Goal: Transaction & Acquisition: Purchase product/service

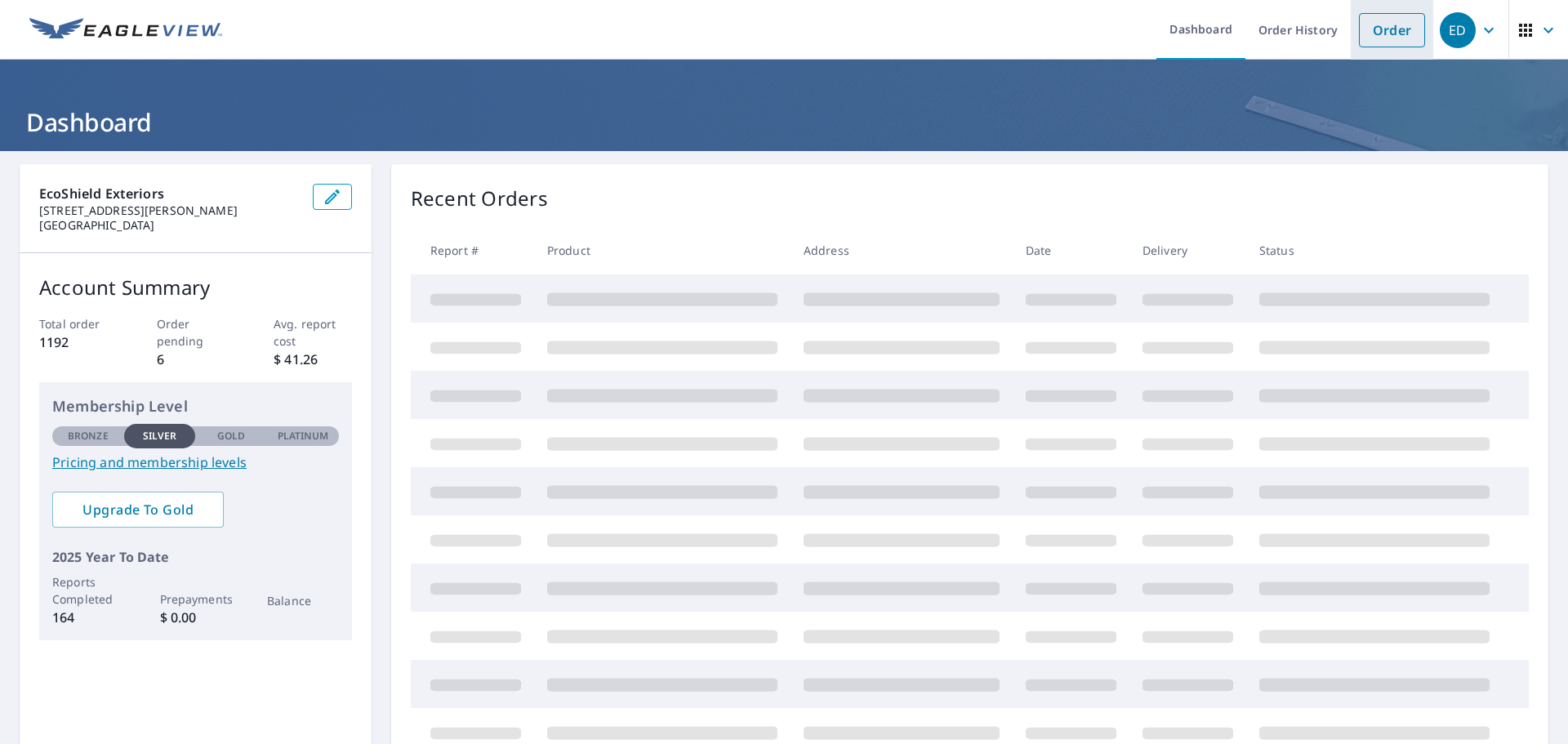
click at [1386, 28] on link "Order" at bounding box center [1392, 30] width 66 height 35
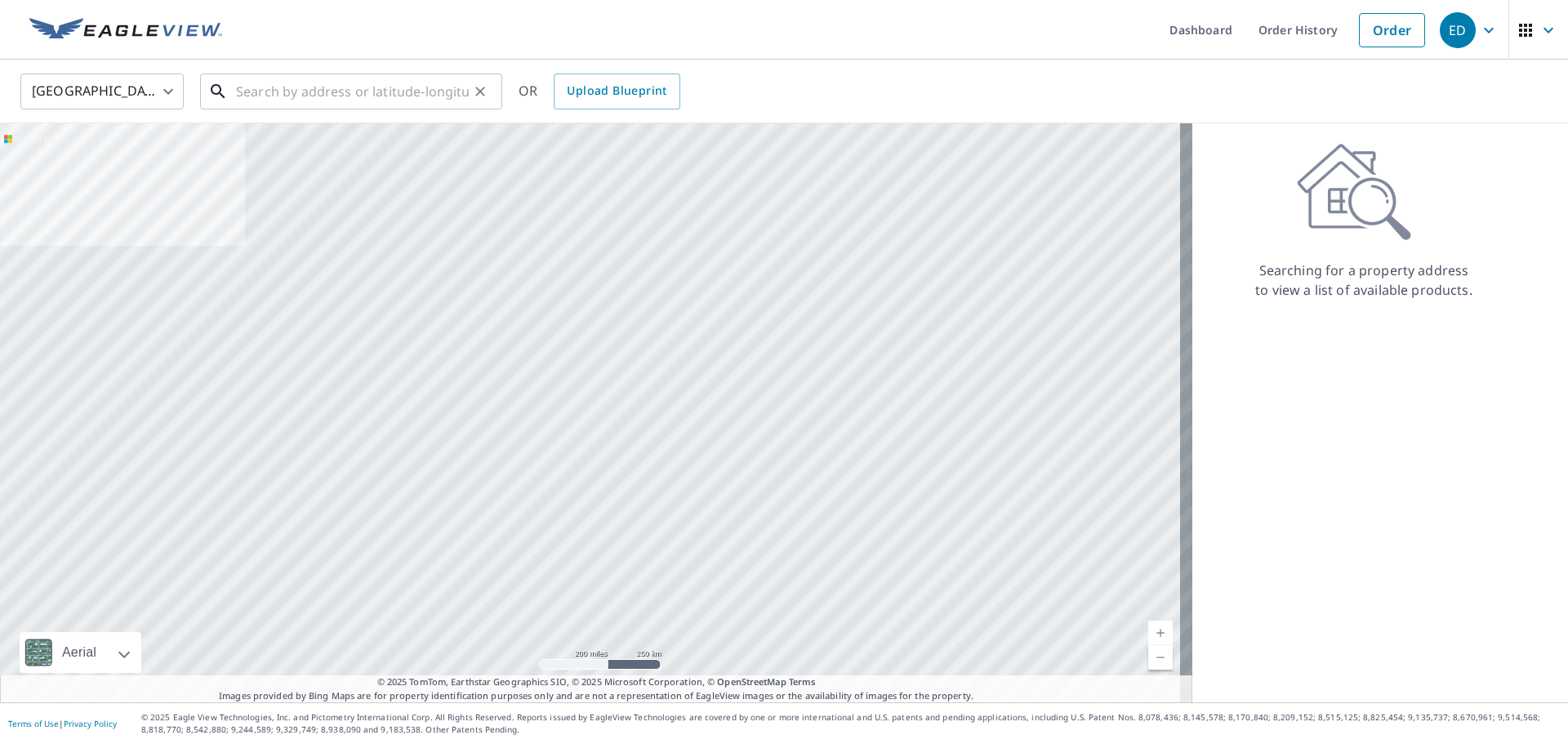
click at [290, 87] on input "text" at bounding box center [352, 91] width 233 height 46
paste input "[STREET_ADDRESS]"
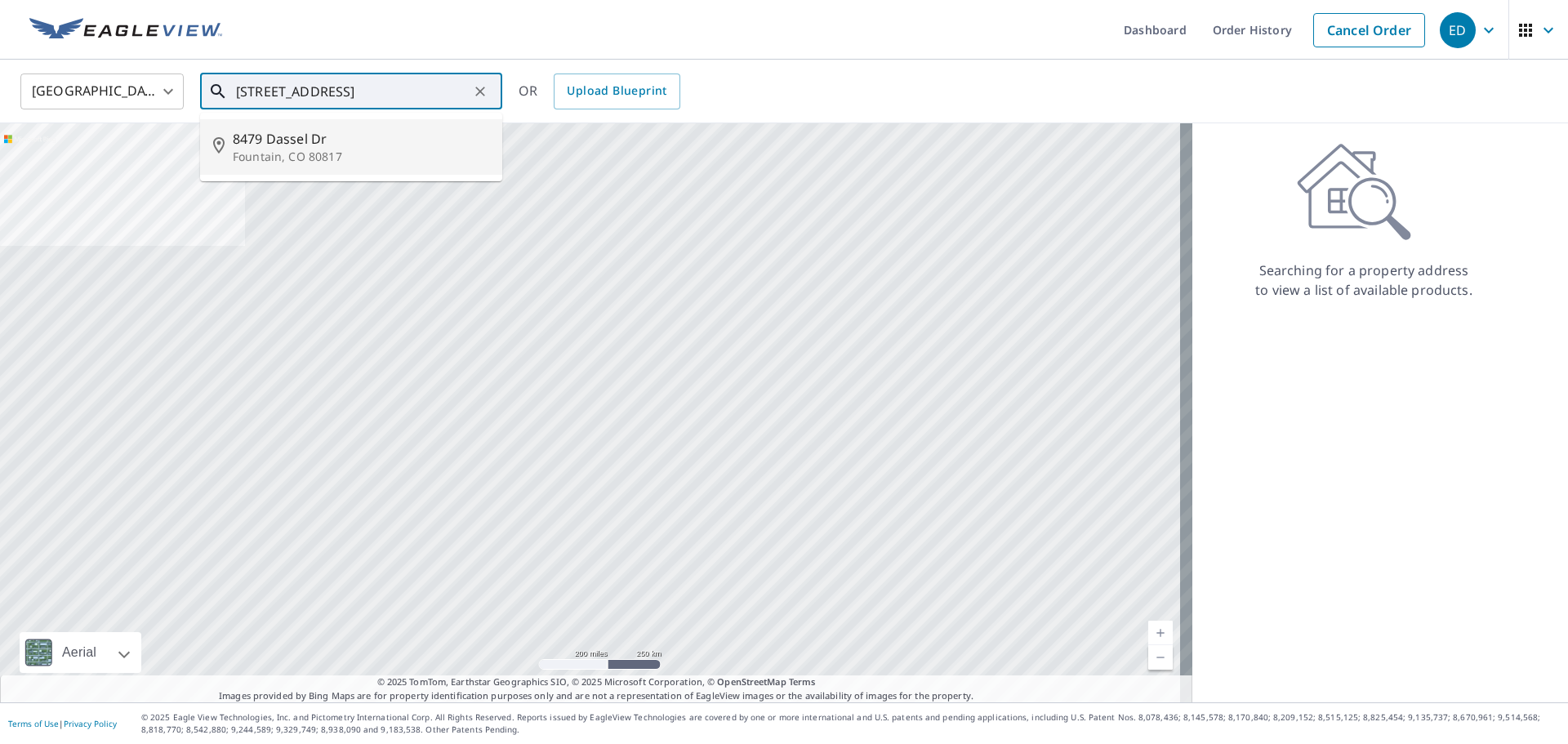
click at [334, 150] on p "Fountain, CO 80817" at bounding box center [361, 157] width 256 height 16
type input "[STREET_ADDRESS][PERSON_NAME]"
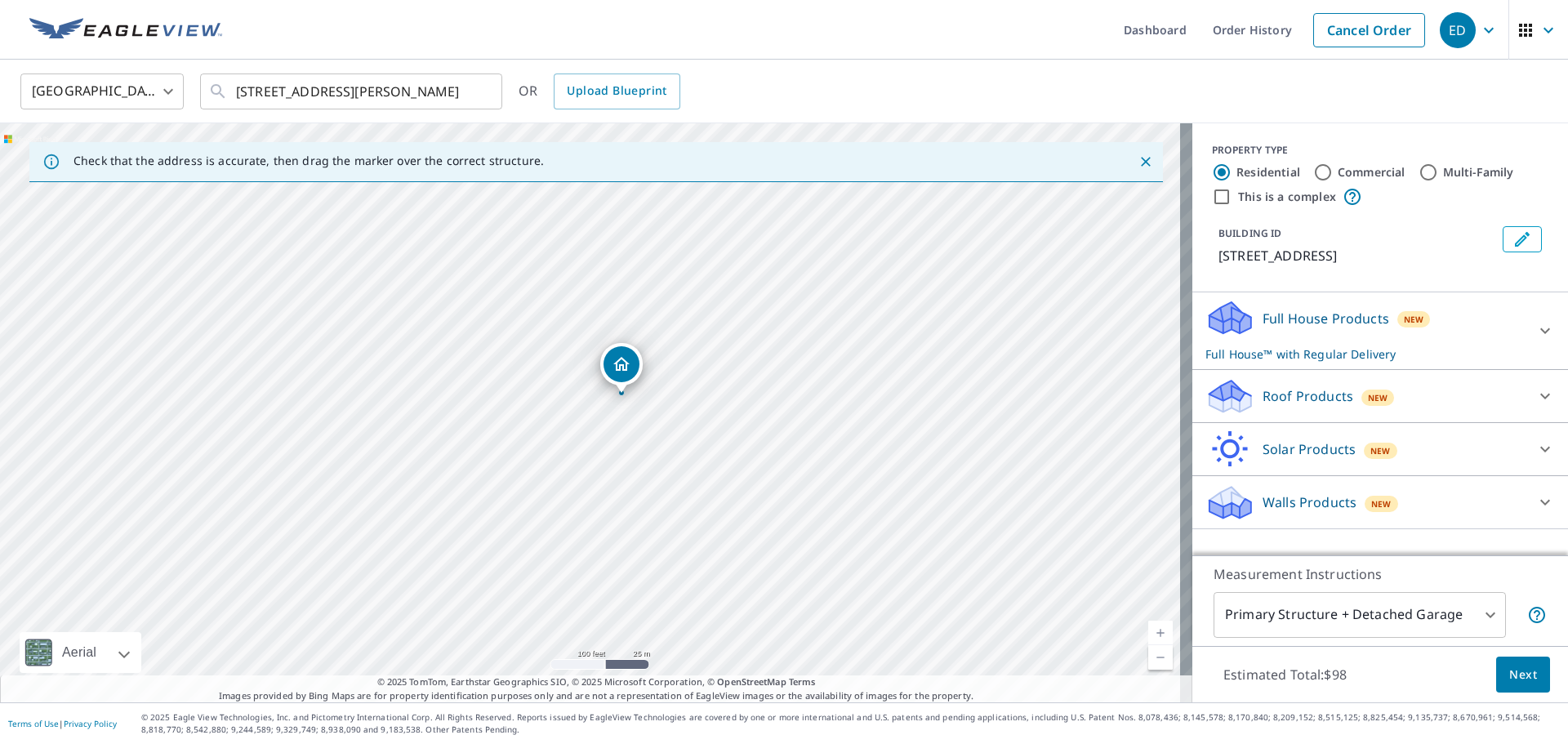
click at [1279, 400] on p "Roof Products" at bounding box center [1308, 396] width 91 height 20
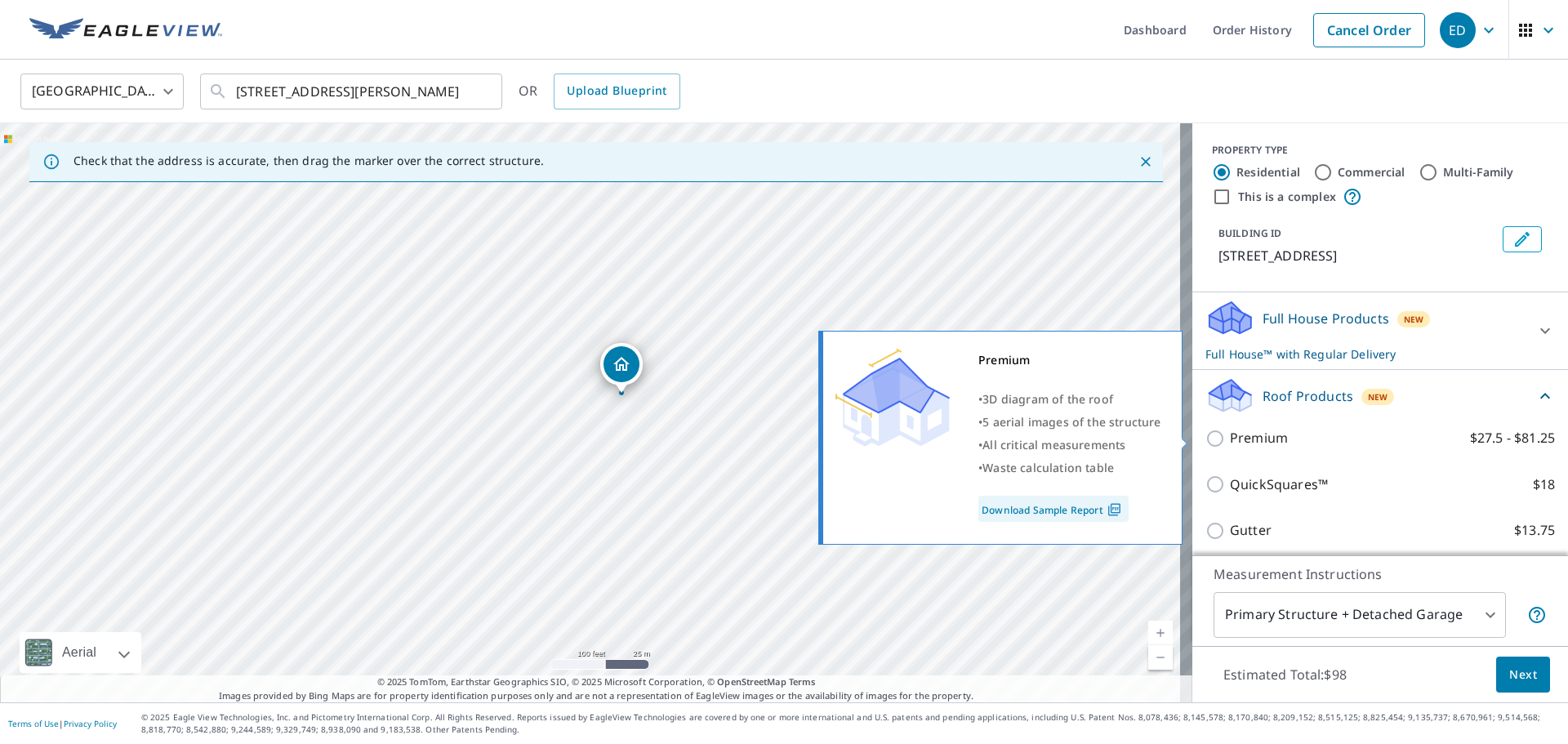
click at [1206, 437] on input "Premium $27.5 - $81.25" at bounding box center [1218, 438] width 24 height 20
checkbox input "true"
checkbox input "false"
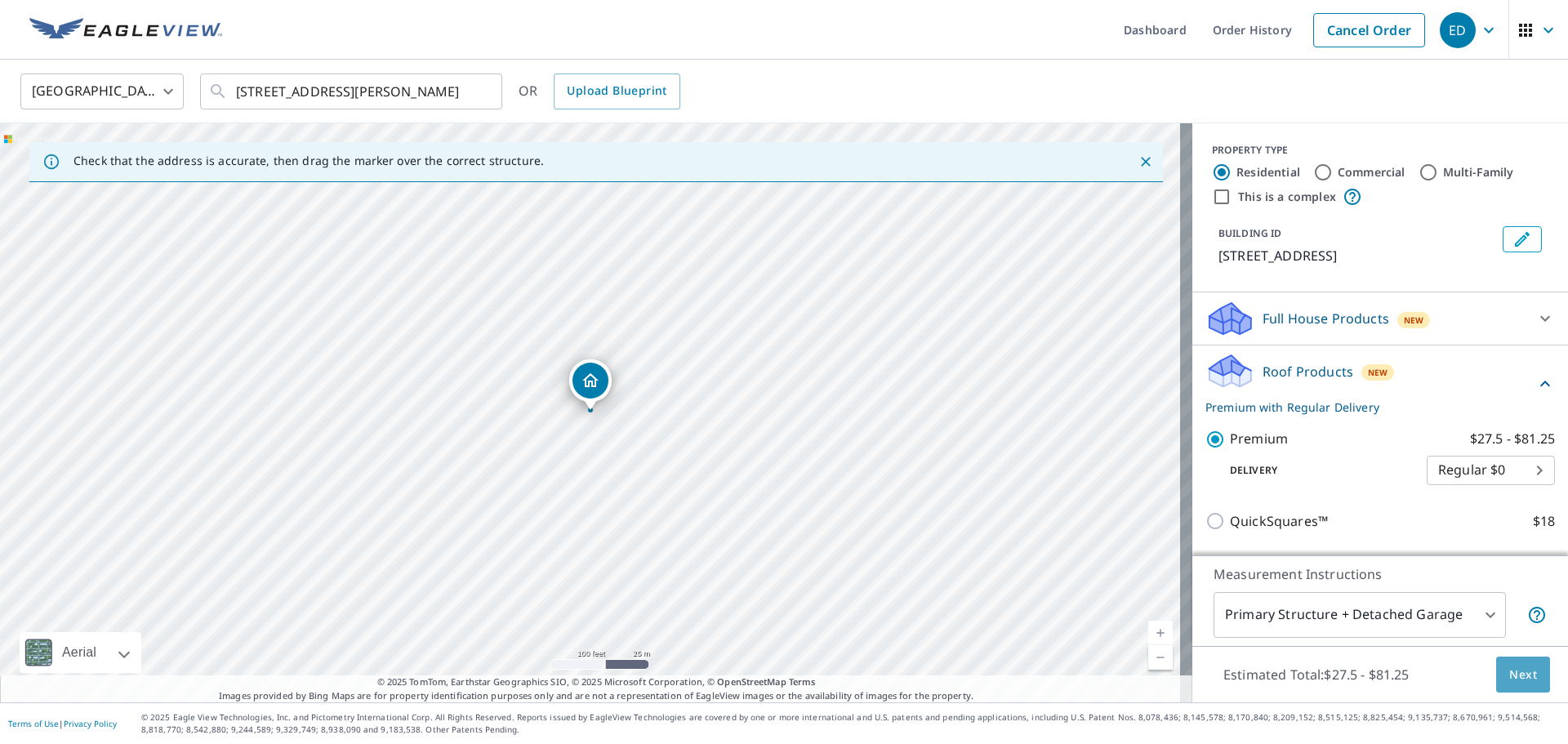
click at [1510, 667] on span "Next" at bounding box center [1524, 676] width 28 height 21
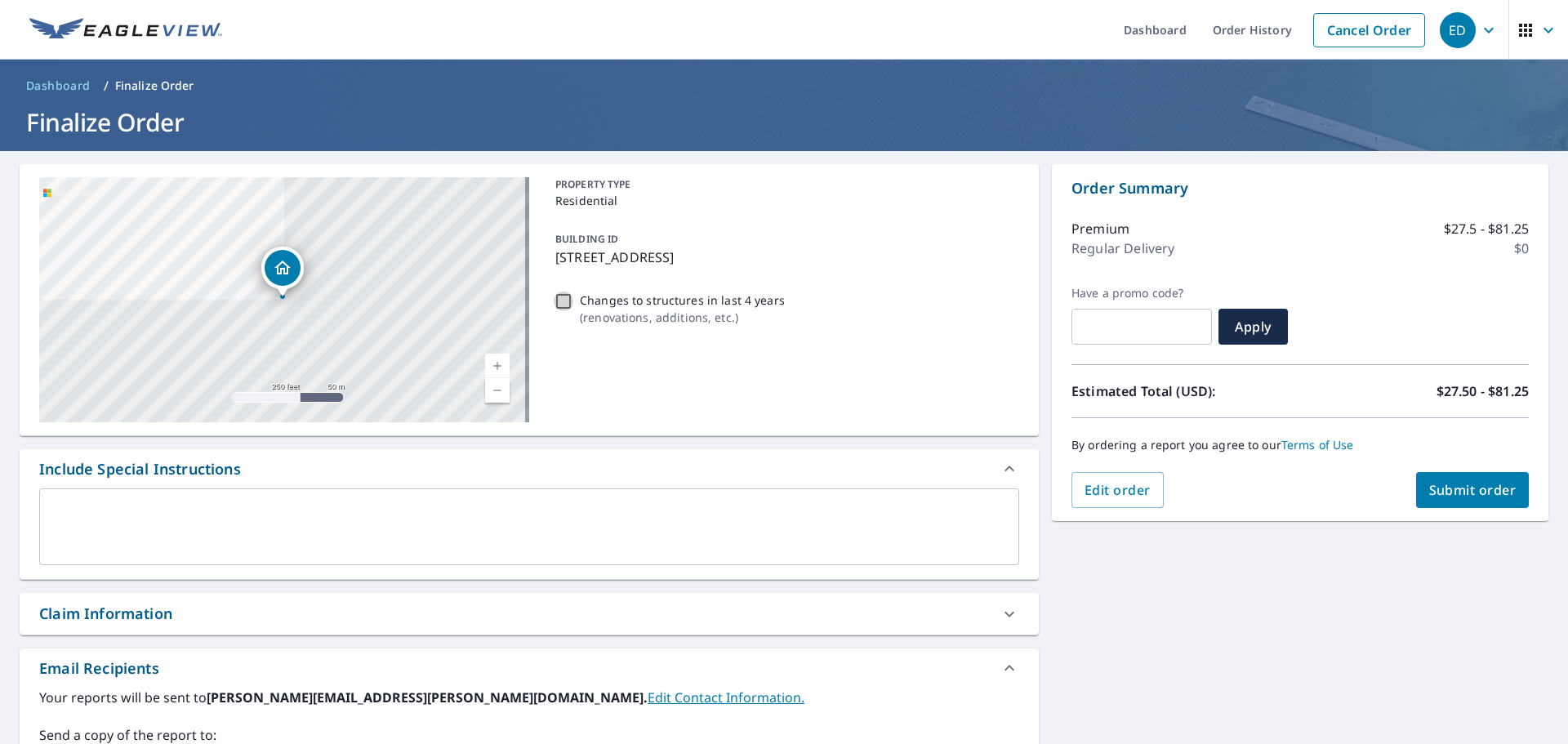
click at [557, 299] on input "Changes to structures in last 4 years ( renovations, additions, etc. )" at bounding box center [564, 301] width 20 height 20
checkbox input "true"
click at [1464, 501] on button "Submit order" at bounding box center [1473, 490] width 113 height 36
